Goal: Learn about a topic: Learn about a topic

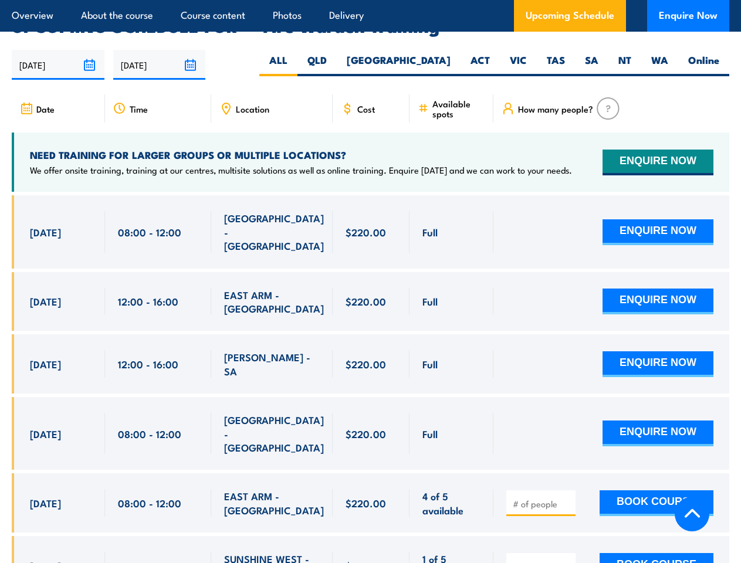
click at [370, 0] on article "Overview About the course Course content Photos Delivery Upcoming Schedule Enqu…" at bounding box center [370, 16] width 717 height 32
click at [58, 50] on input "[DATE]" at bounding box center [58, 65] width 93 height 30
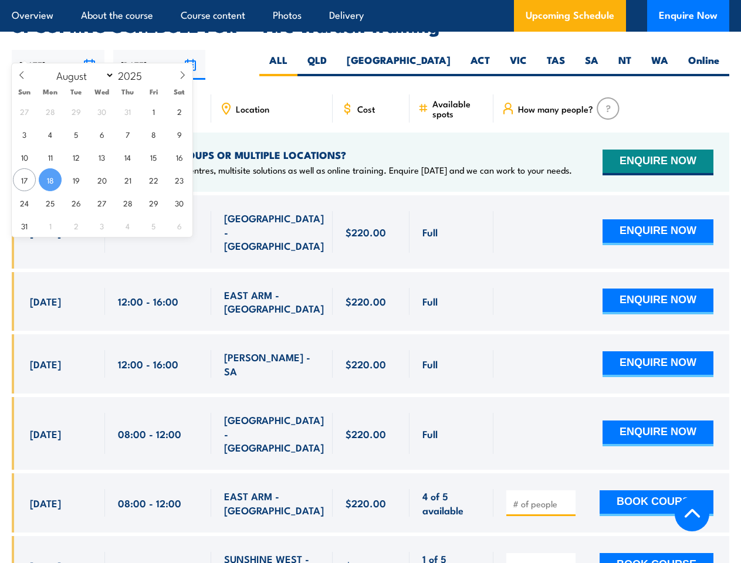
click at [160, 50] on input "[DATE]" at bounding box center [159, 65] width 93 height 30
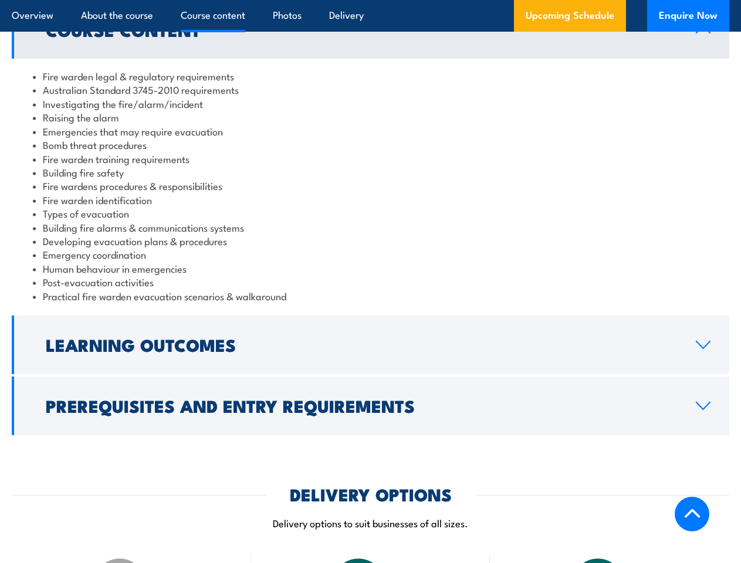
click at [370, 0] on article "Overview About the course Course content Photos Delivery Upcoming Schedule Enqu…" at bounding box center [370, 16] width 717 height 32
click at [370, 345] on h2 "Learning Outcomes" at bounding box center [361, 344] width 631 height 15
click at [370, 486] on div "DELIVERY OPTIONS Delivery options to suit businesses of all sizes." at bounding box center [370, 515] width 717 height 58
